Goal: Task Accomplishment & Management: Manage account settings

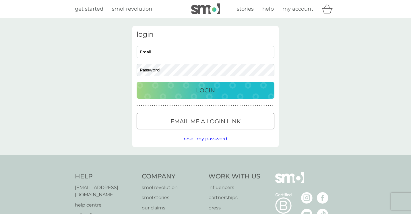
click at [174, 51] on input "Email" at bounding box center [206, 52] width 138 height 12
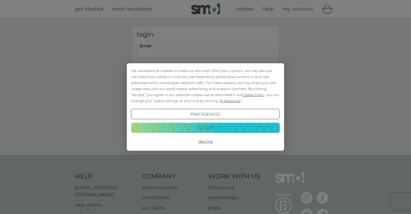
click at [205, 126] on button "Accept" at bounding box center [205, 128] width 149 height 10
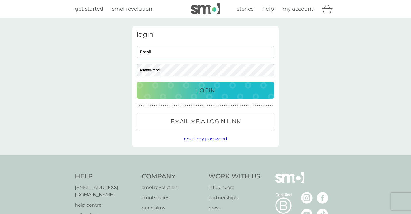
click at [149, 49] on input "Email" at bounding box center [206, 52] width 138 height 12
type input "[PERSON_NAME][EMAIL_ADDRESS][PERSON_NAME][DOMAIN_NAME]"
click at [202, 89] on p "Login" at bounding box center [205, 90] width 19 height 9
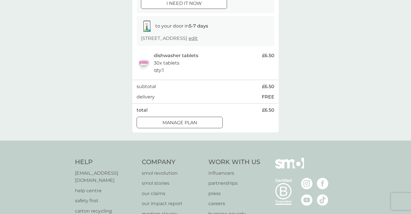
scroll to position [82, 0]
click at [182, 123] on div at bounding box center [179, 123] width 21 height 6
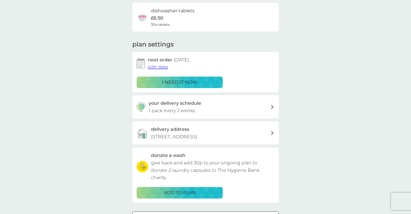
scroll to position [46, 0]
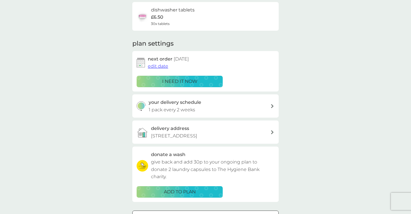
click at [159, 66] on span "edit date" at bounding box center [158, 65] width 20 height 5
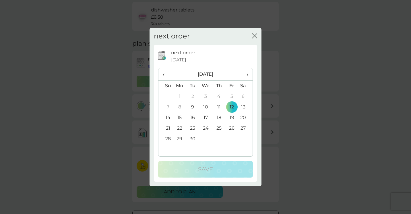
click at [247, 75] on span "›" at bounding box center [246, 74] width 6 height 12
click at [169, 118] on td "12" at bounding box center [165, 118] width 15 height 11
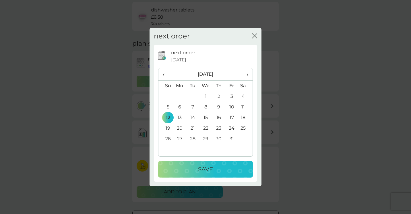
click at [202, 170] on p "Save" at bounding box center [205, 169] width 15 height 9
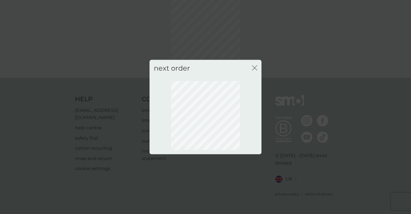
scroll to position [26, 0]
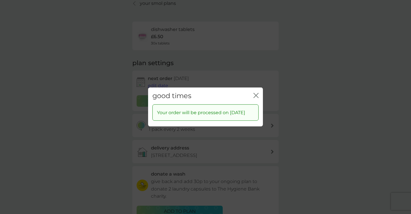
click at [255, 93] on icon "close" at bounding box center [255, 95] width 2 height 5
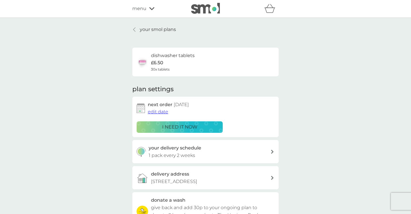
scroll to position [0, 0]
click at [150, 8] on icon at bounding box center [151, 8] width 5 height 3
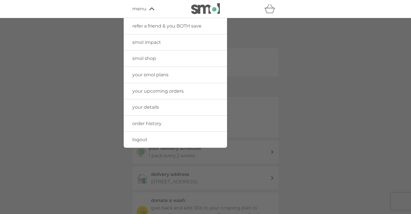
click at [148, 137] on link "logout" at bounding box center [175, 140] width 103 height 16
